Goal: Navigation & Orientation: Find specific page/section

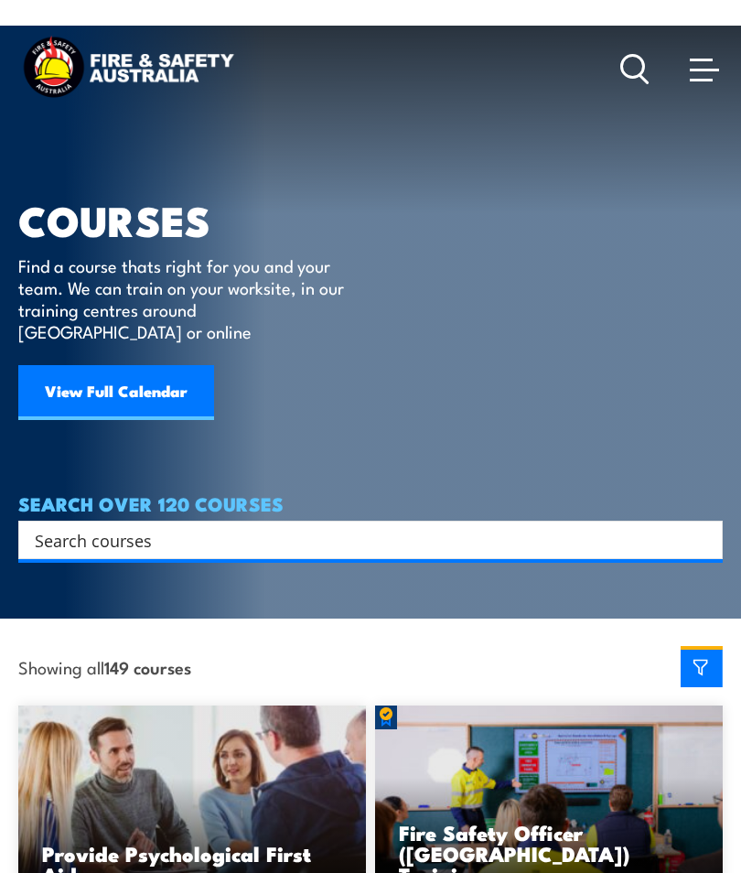
scroll to position [-5, 0]
